Goal: Communication & Community: Ask a question

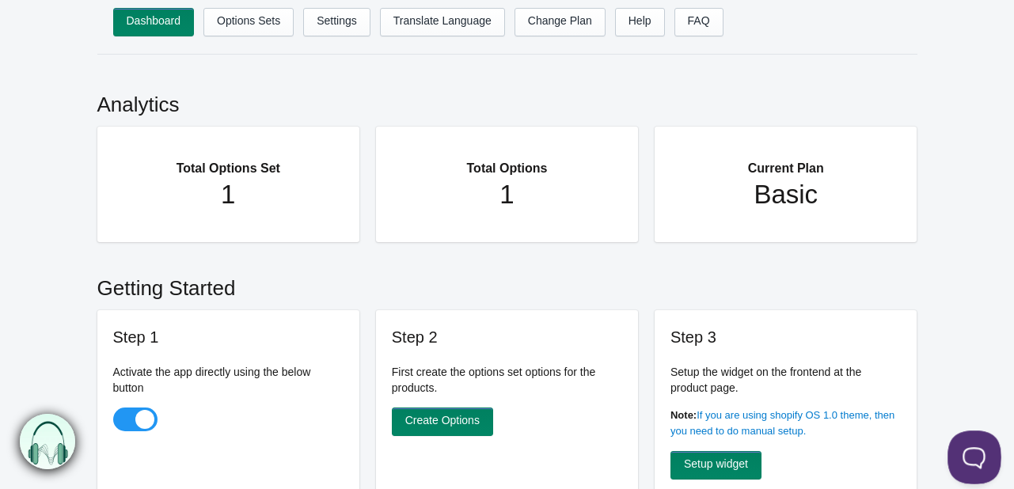
click at [981, 461] on button at bounding box center [970, 453] width 47 height 47
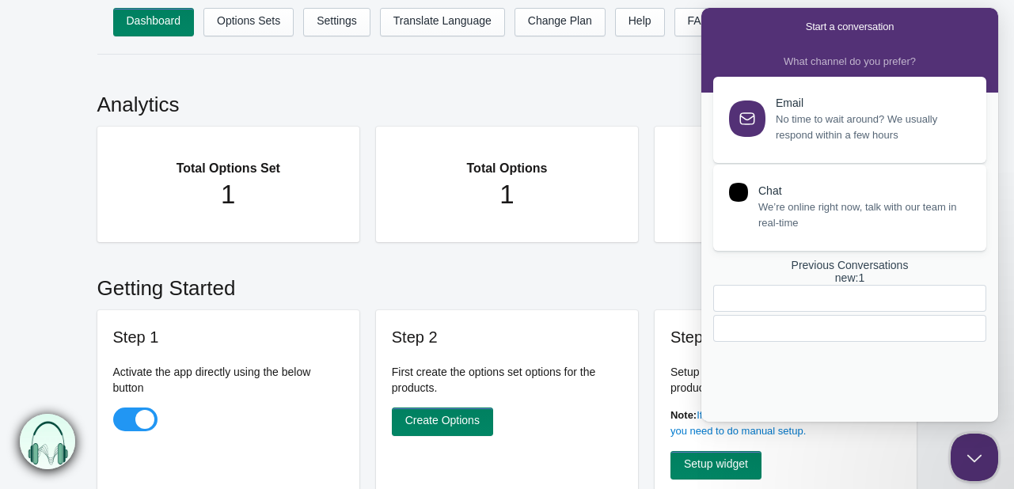
click at [858, 206] on span "We’re online right now, talk with our team in real-time" at bounding box center [863, 215] width 210 height 32
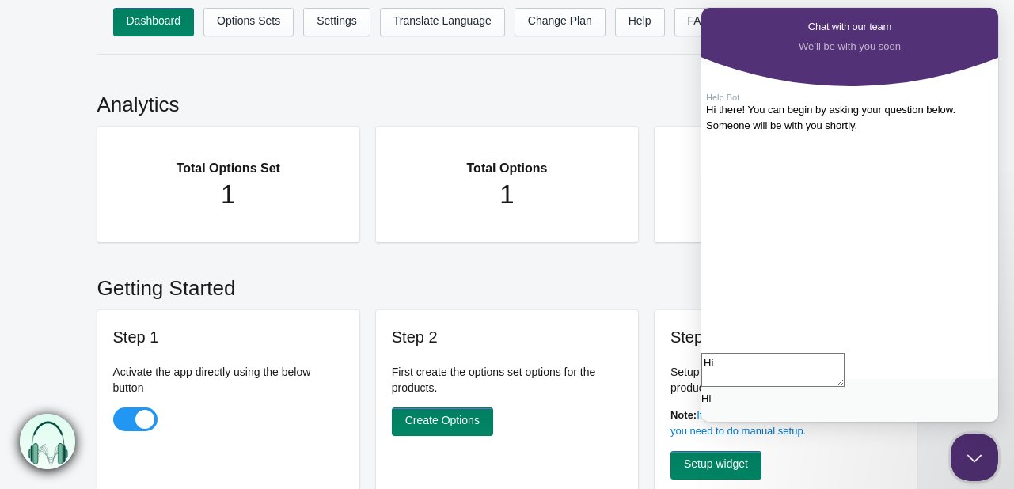
type textarea "Hi"
click at [767, 387] on textarea "Write chat message" at bounding box center [772, 370] width 143 height 34
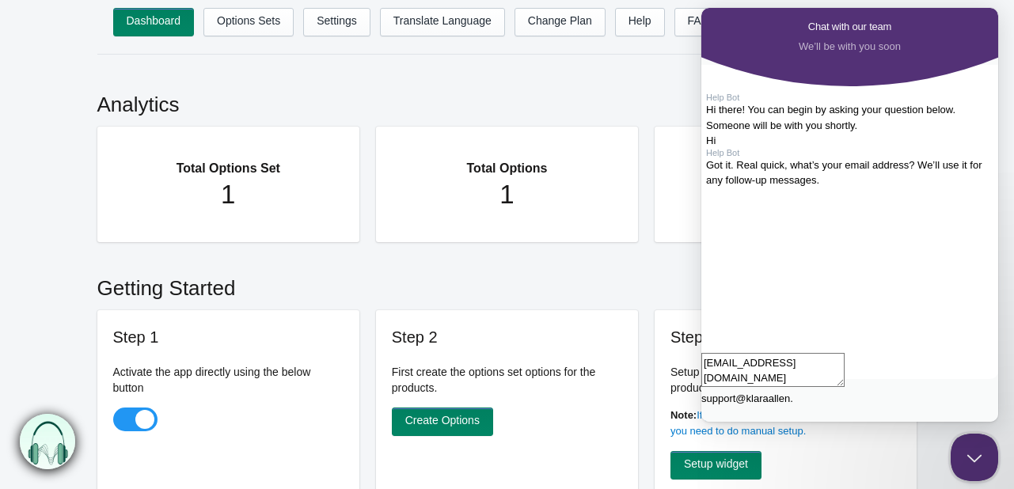
type textarea "[EMAIL_ADDRESS][DOMAIN_NAME]"
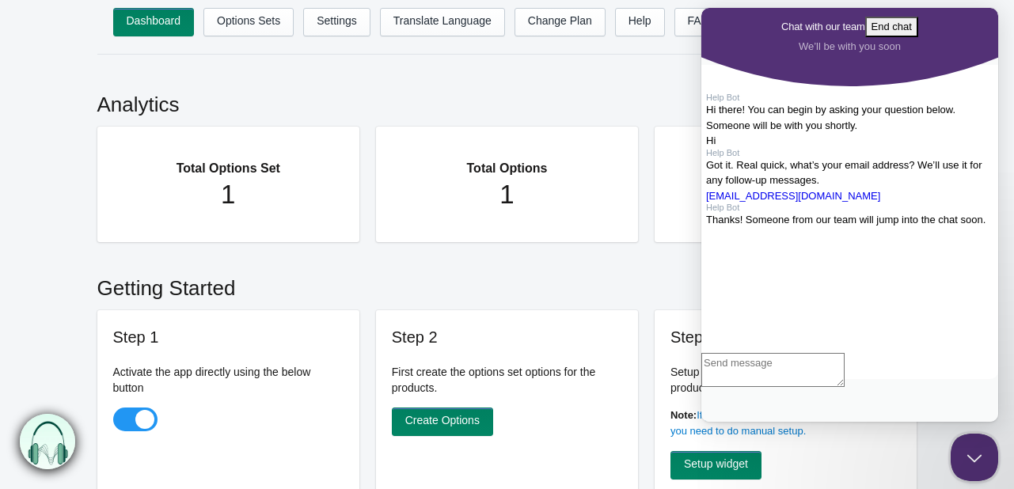
scroll to position [177, 0]
type textarea "Yes i need someone to join the chat live"
type textarea "Need to discuss one issue"
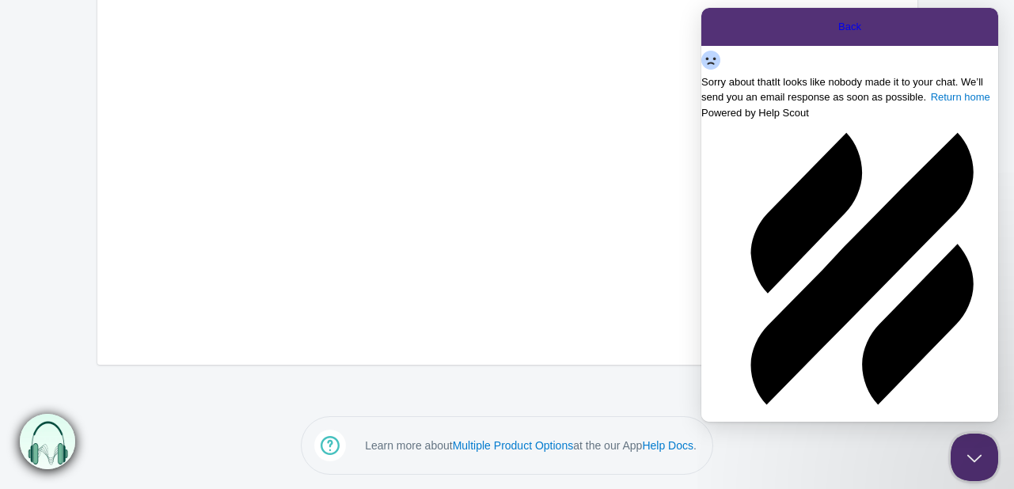
scroll to position [481, 0]
